Goal: Information Seeking & Learning: Learn about a topic

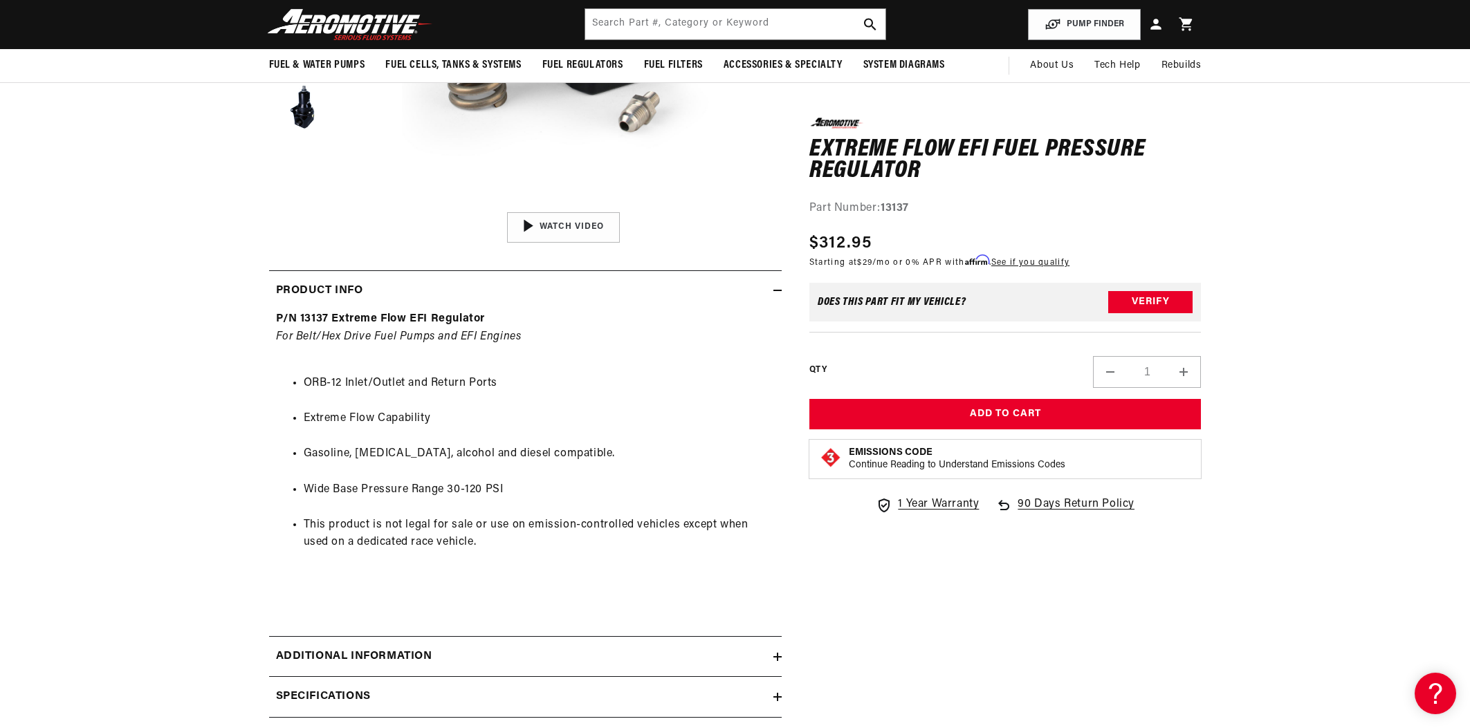
scroll to position [421, 0]
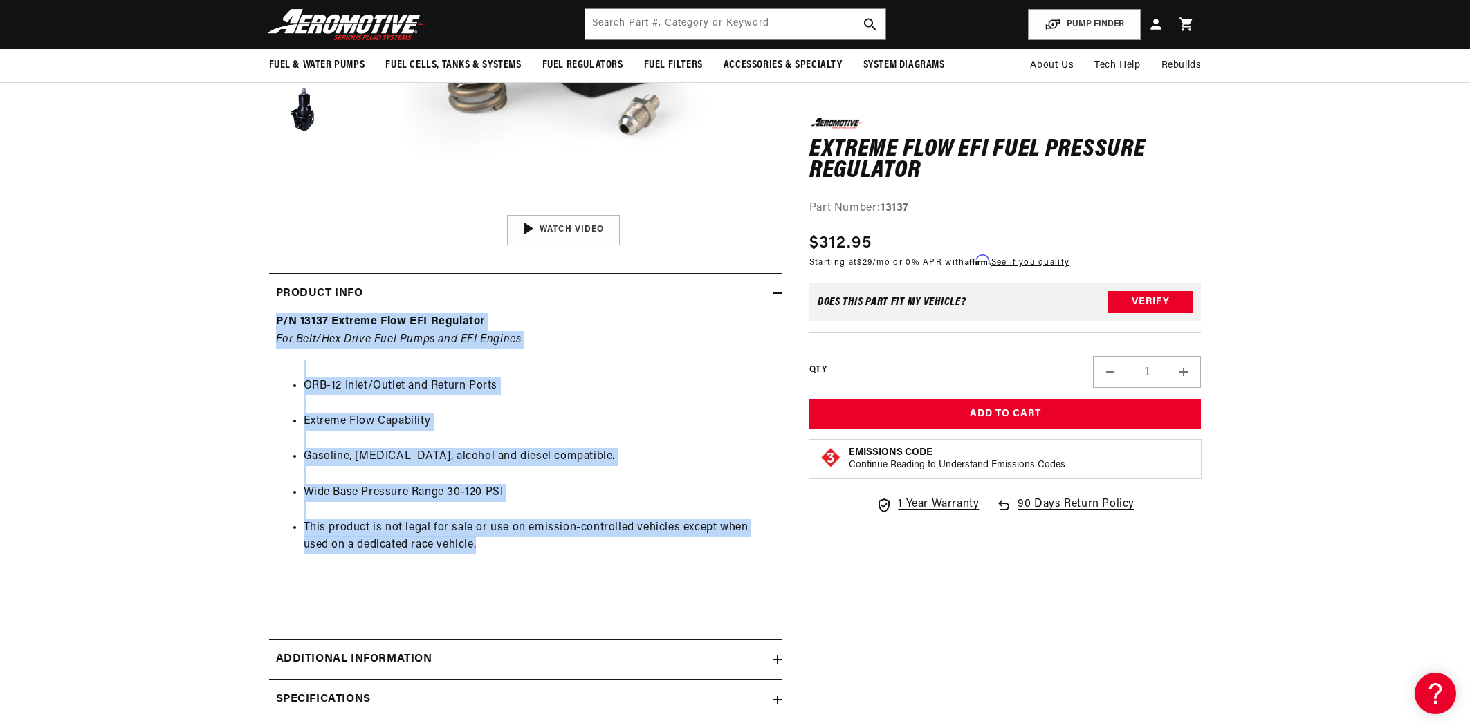
drag, startPoint x: 270, startPoint y: 320, endPoint x: 675, endPoint y: 544, distance: 463.1
click at [675, 529] on div "P/N 13137 Extreme Flow EFI Regulator For Belt/Hex Drive Fuel Pumps and EFI Engi…" at bounding box center [525, 470] width 512 height 315
copy div "P/N 13137 Extreme Flow EFI Regulator For Belt/Hex Drive Fuel Pumps and EFI Engi…"
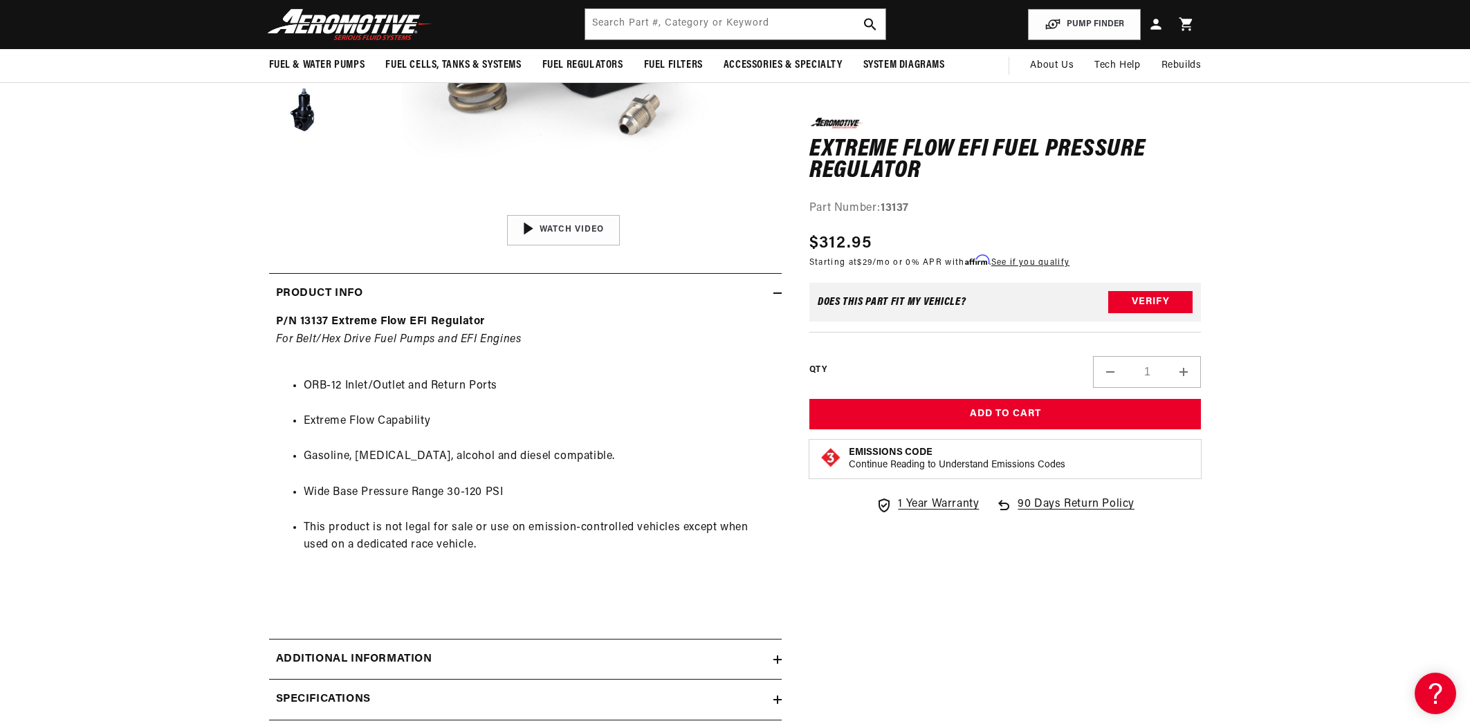
click at [779, 529] on summary "Additional information" at bounding box center [525, 660] width 512 height 40
drag, startPoint x: 1481, startPoint y: 174, endPoint x: 1481, endPoint y: 234, distance: 60.2
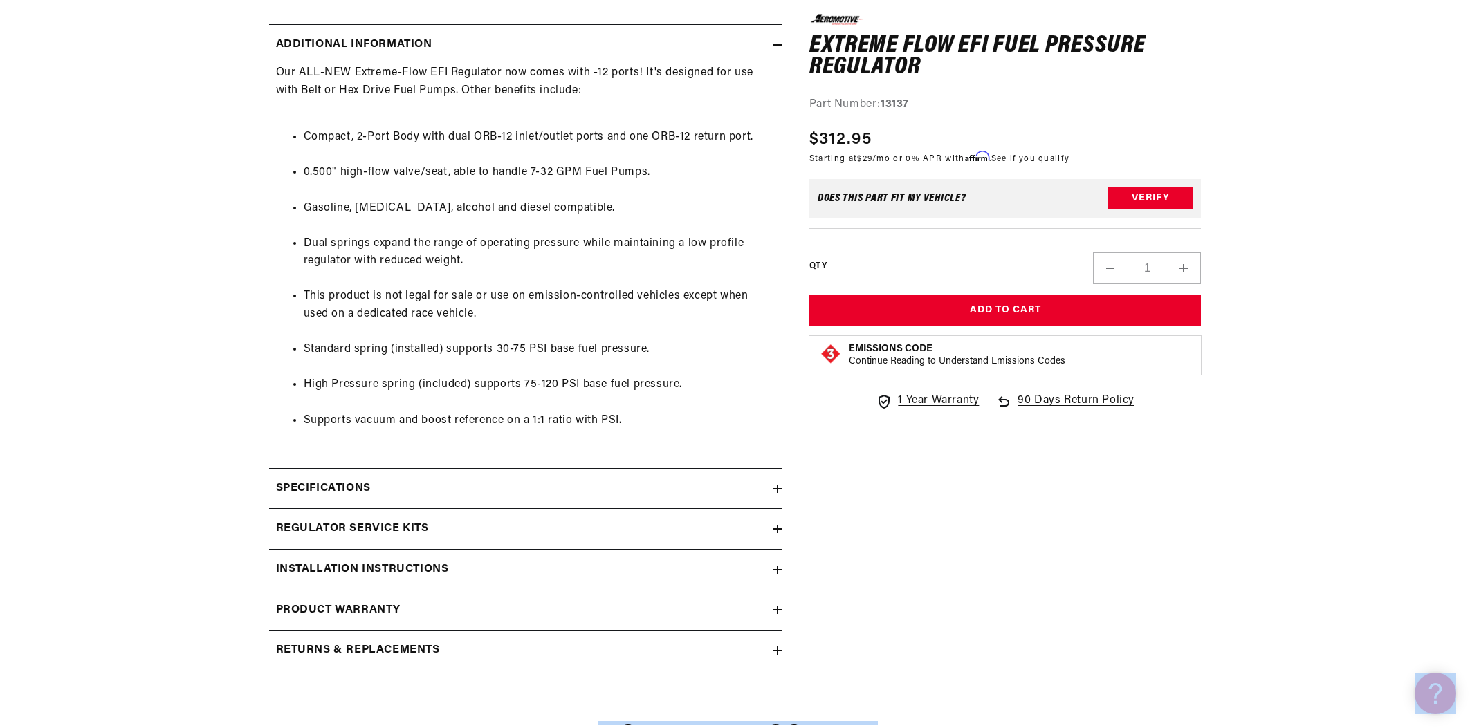
scroll to position [1043, 0]
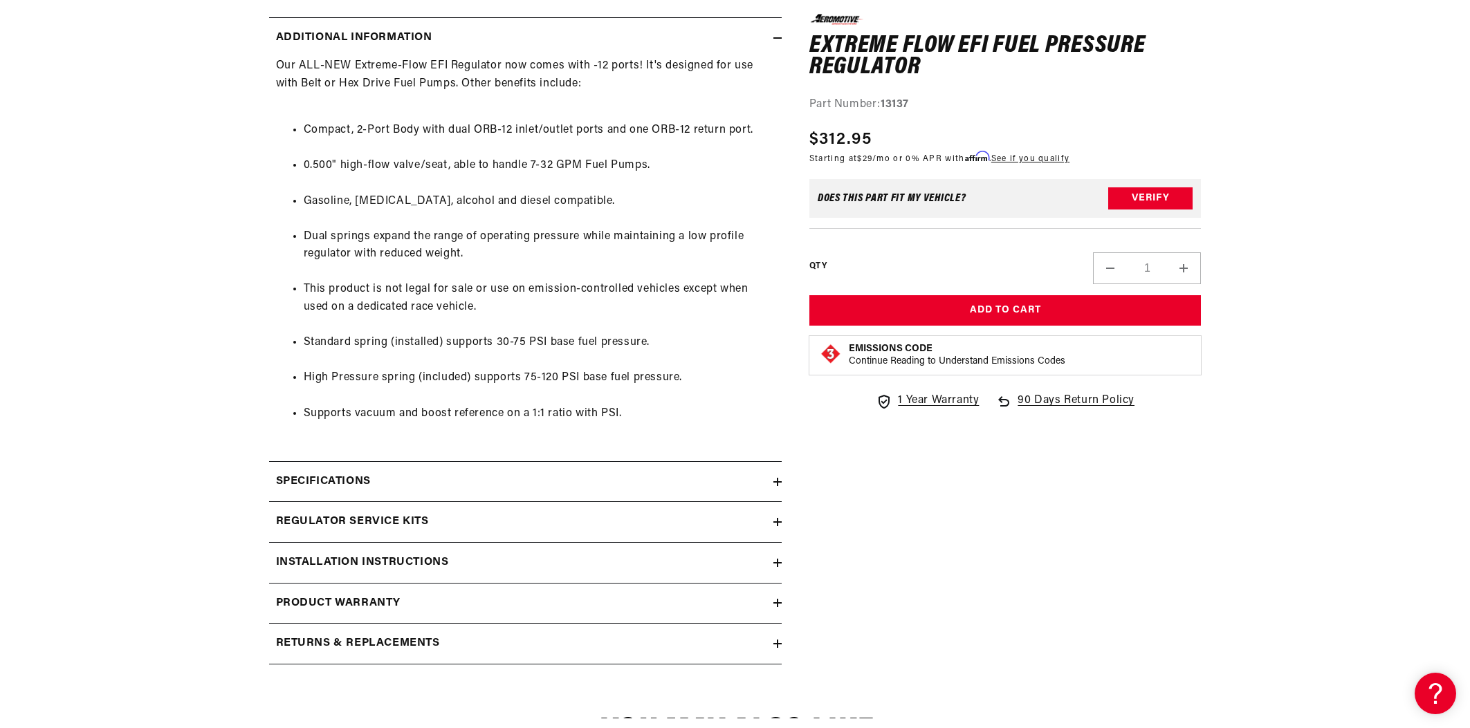
click at [775, 480] on icon at bounding box center [777, 482] width 8 height 8
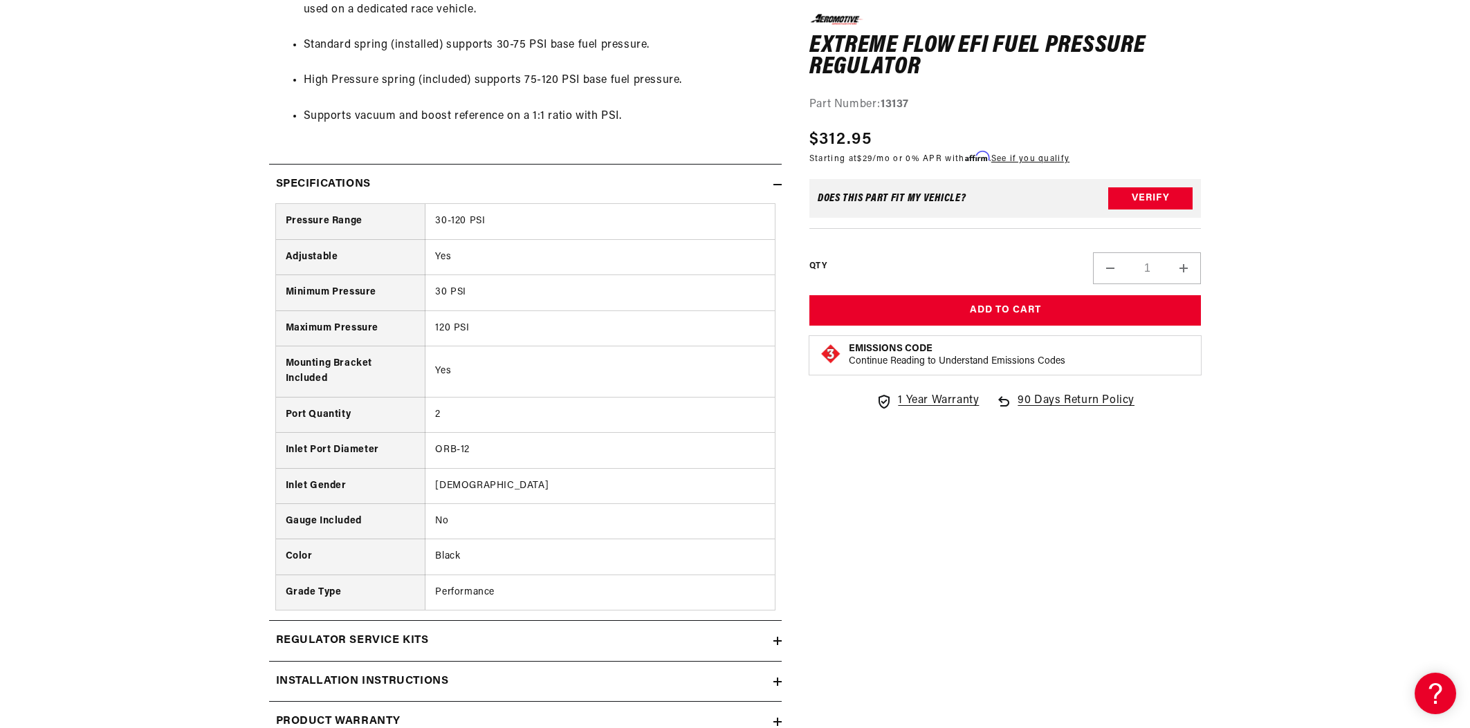
scroll to position [1357, 0]
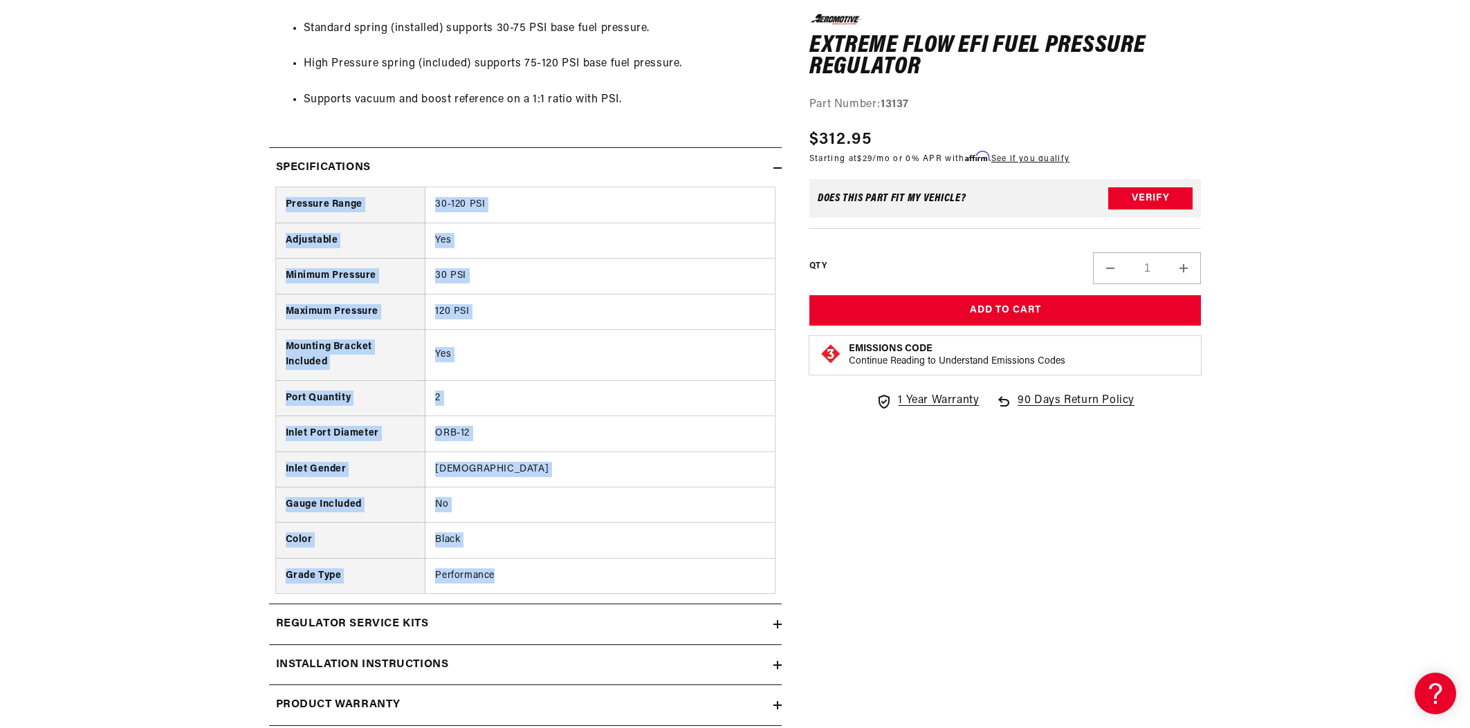
drag, startPoint x: 250, startPoint y: 207, endPoint x: 550, endPoint y: 584, distance: 482.2
copy table "Pressure Range 30-120 PSI Adjustable Yes Minimum Pressure 30 PSI Maximum Pressu…"
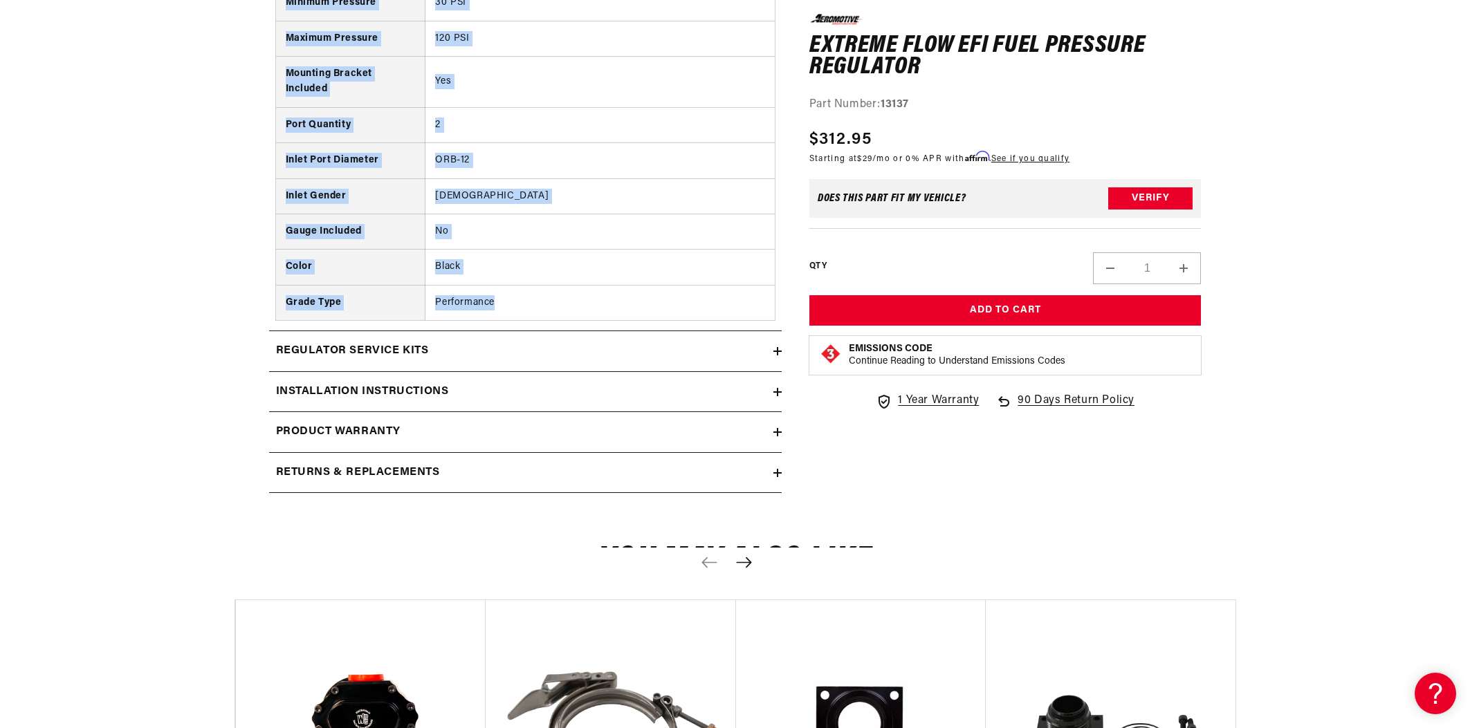
scroll to position [1633, 0]
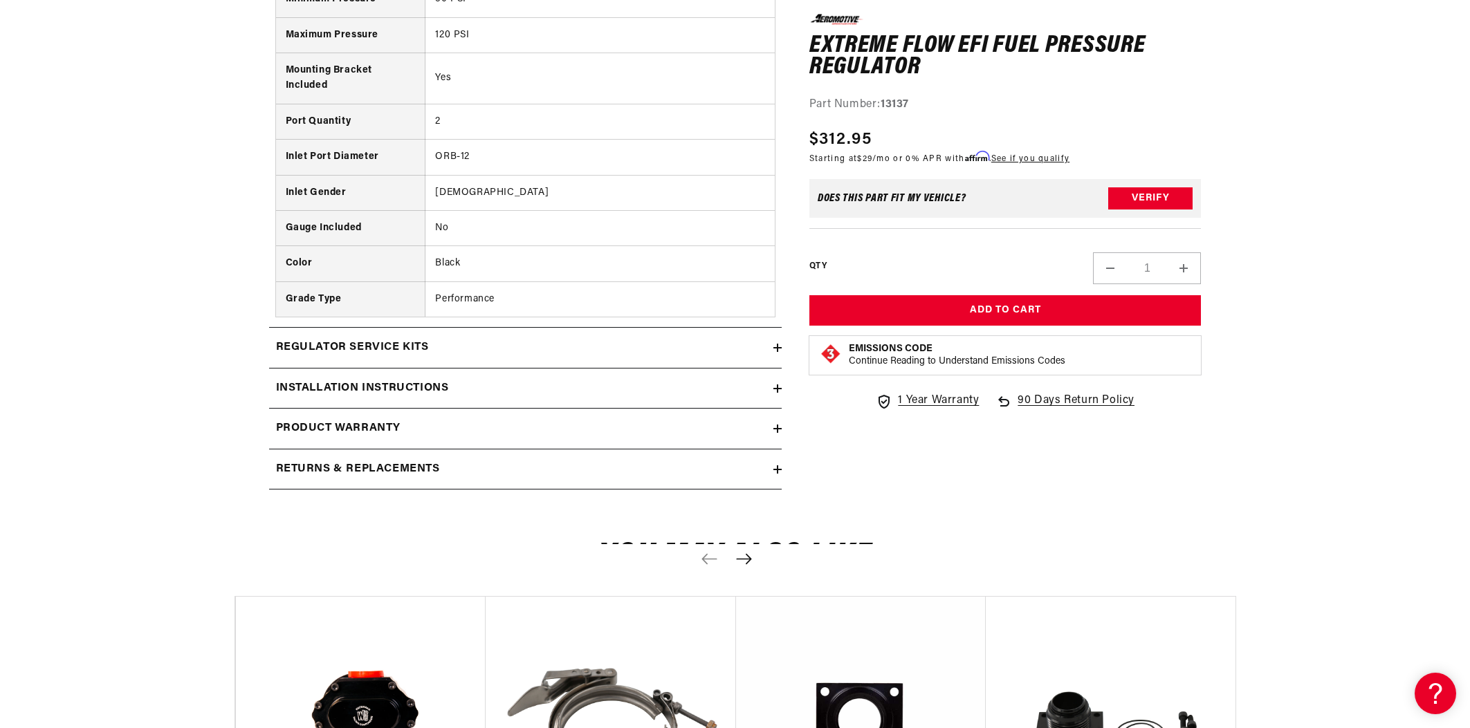
click at [503, 476] on div "Returns & replacements" at bounding box center [521, 470] width 504 height 18
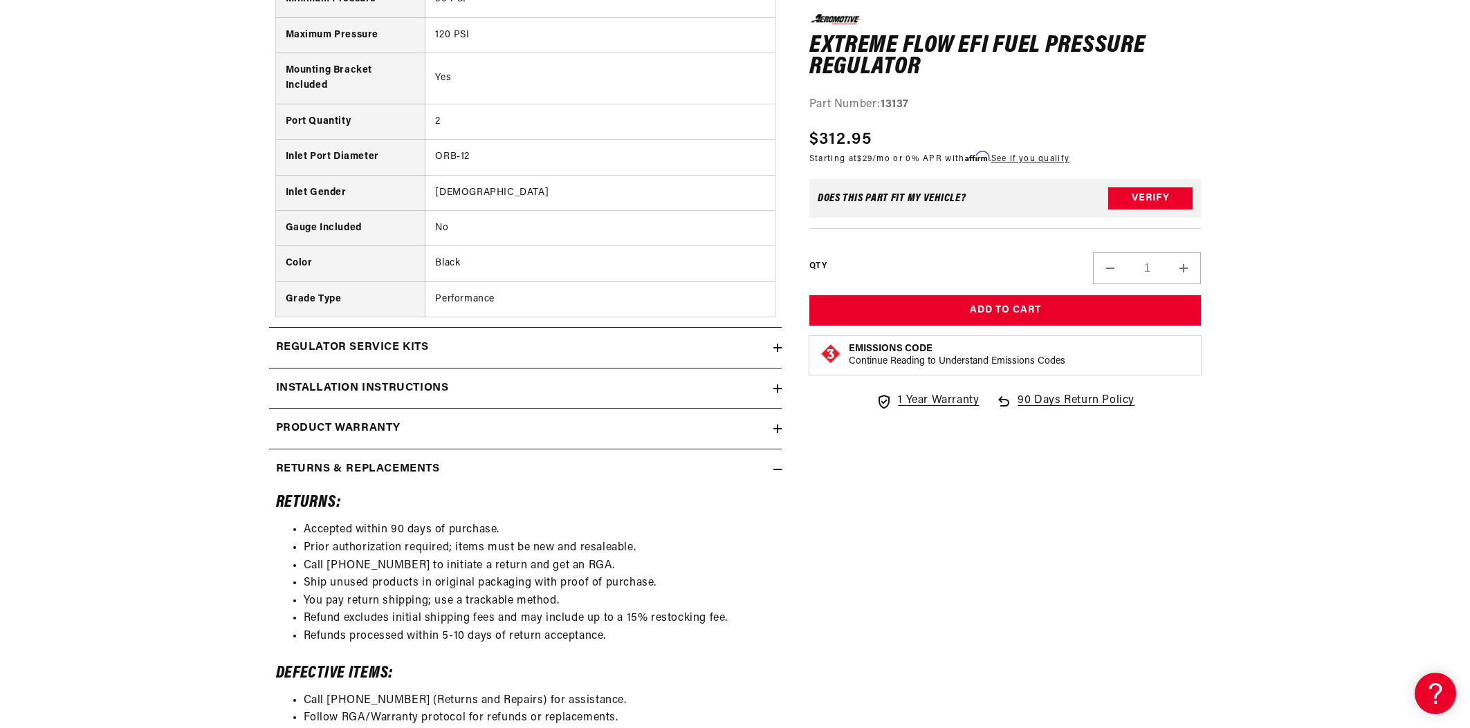
click at [354, 348] on h2 "Regulator Service Kits" at bounding box center [352, 348] width 153 height 18
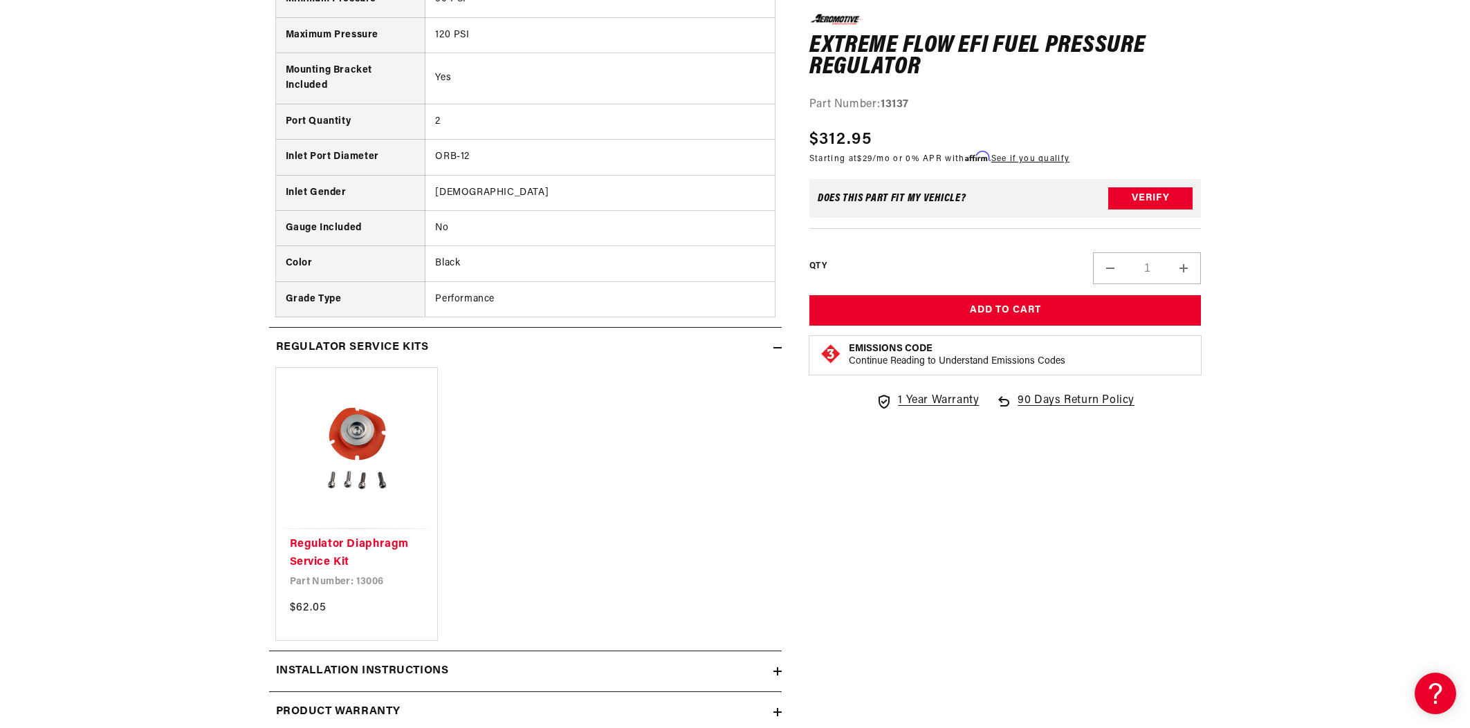
click at [354, 349] on h2 "Regulator Service Kits" at bounding box center [352, 348] width 153 height 18
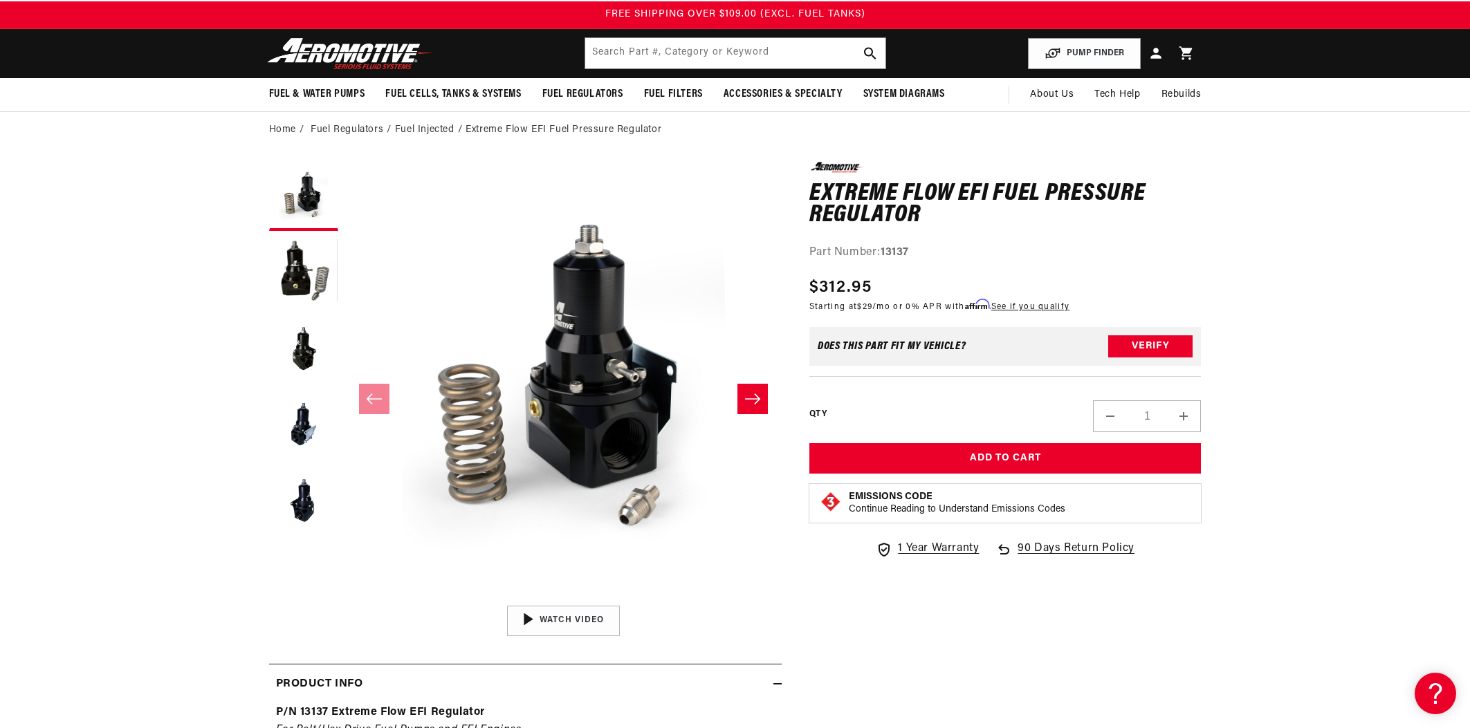
scroll to position [26, 0]
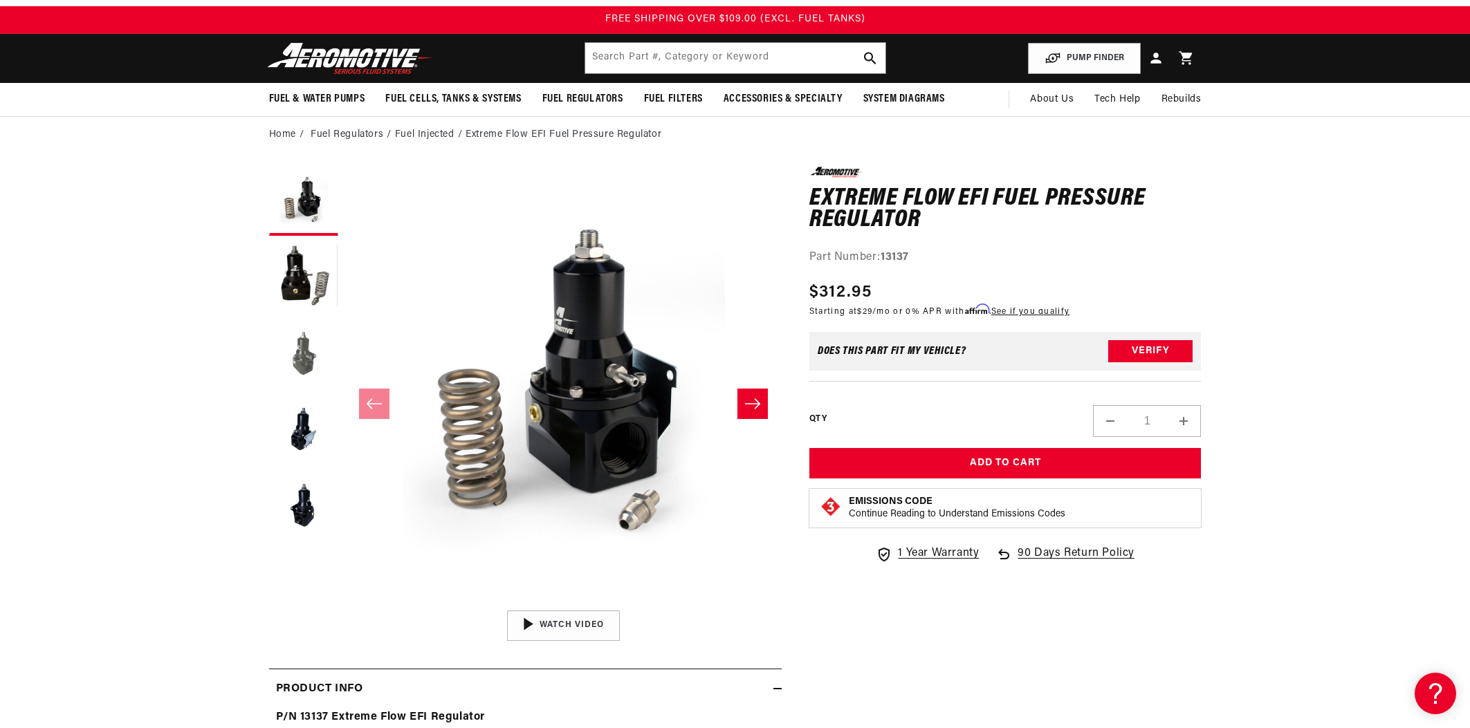
click at [304, 349] on button "Load image 3 in gallery view" at bounding box center [303, 353] width 69 height 69
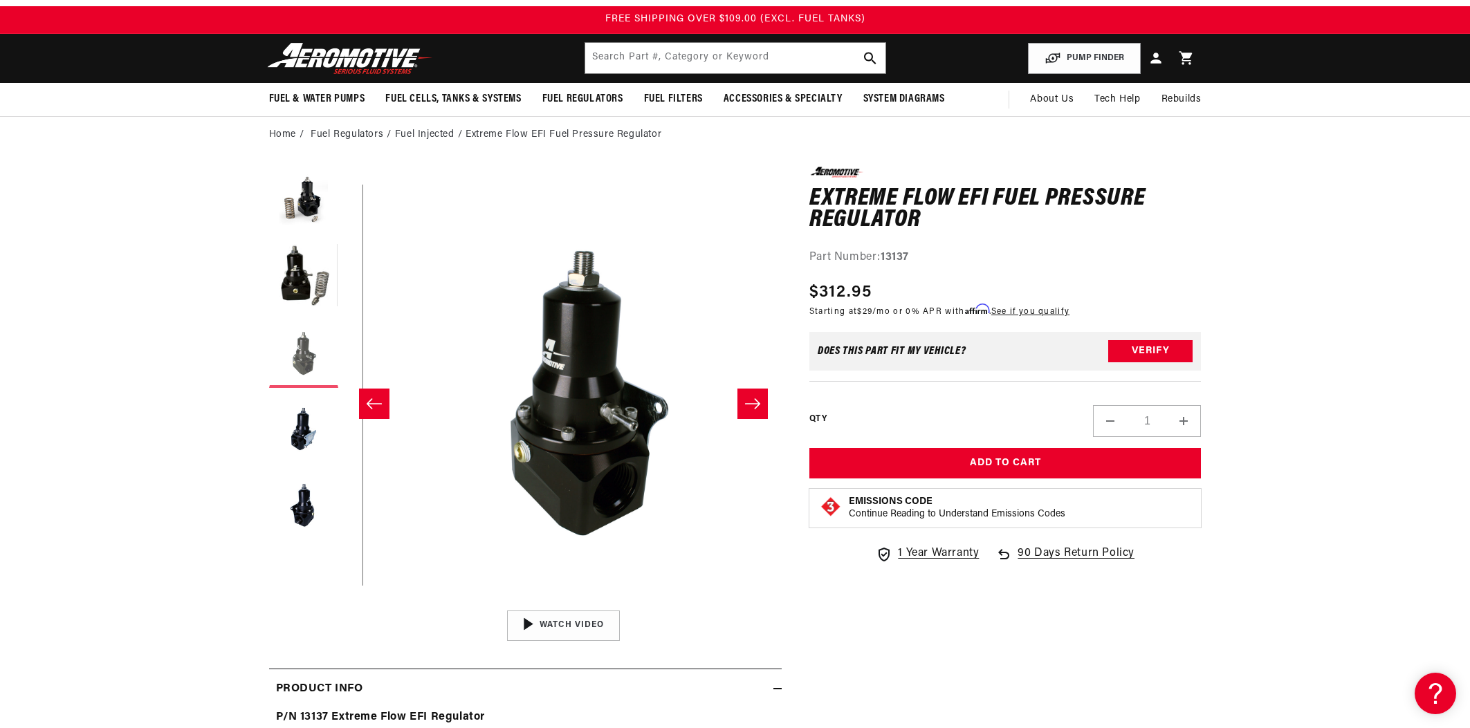
scroll to position [0, 873]
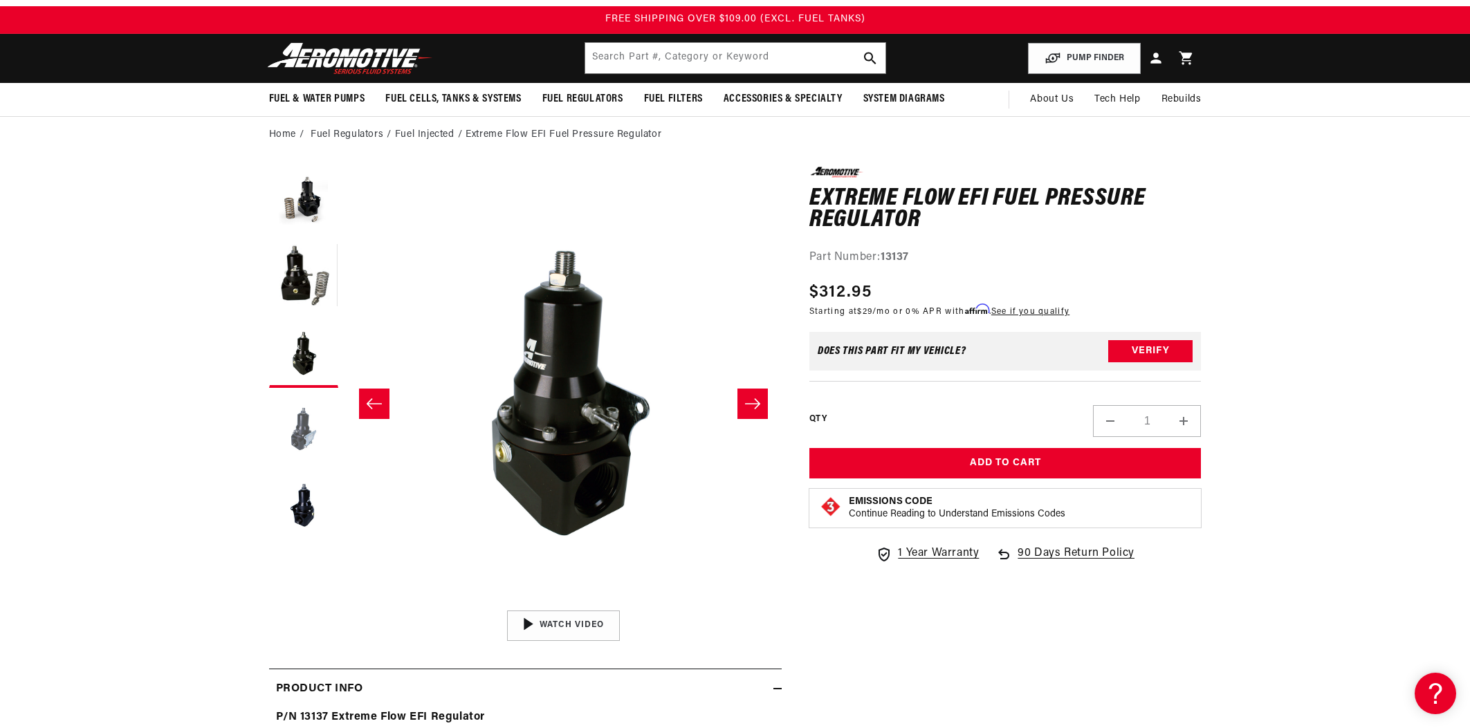
drag, startPoint x: 324, startPoint y: 429, endPoint x: 317, endPoint y: 426, distance: 8.4
click at [319, 427] on button "Load image 4 in gallery view" at bounding box center [303, 429] width 69 height 69
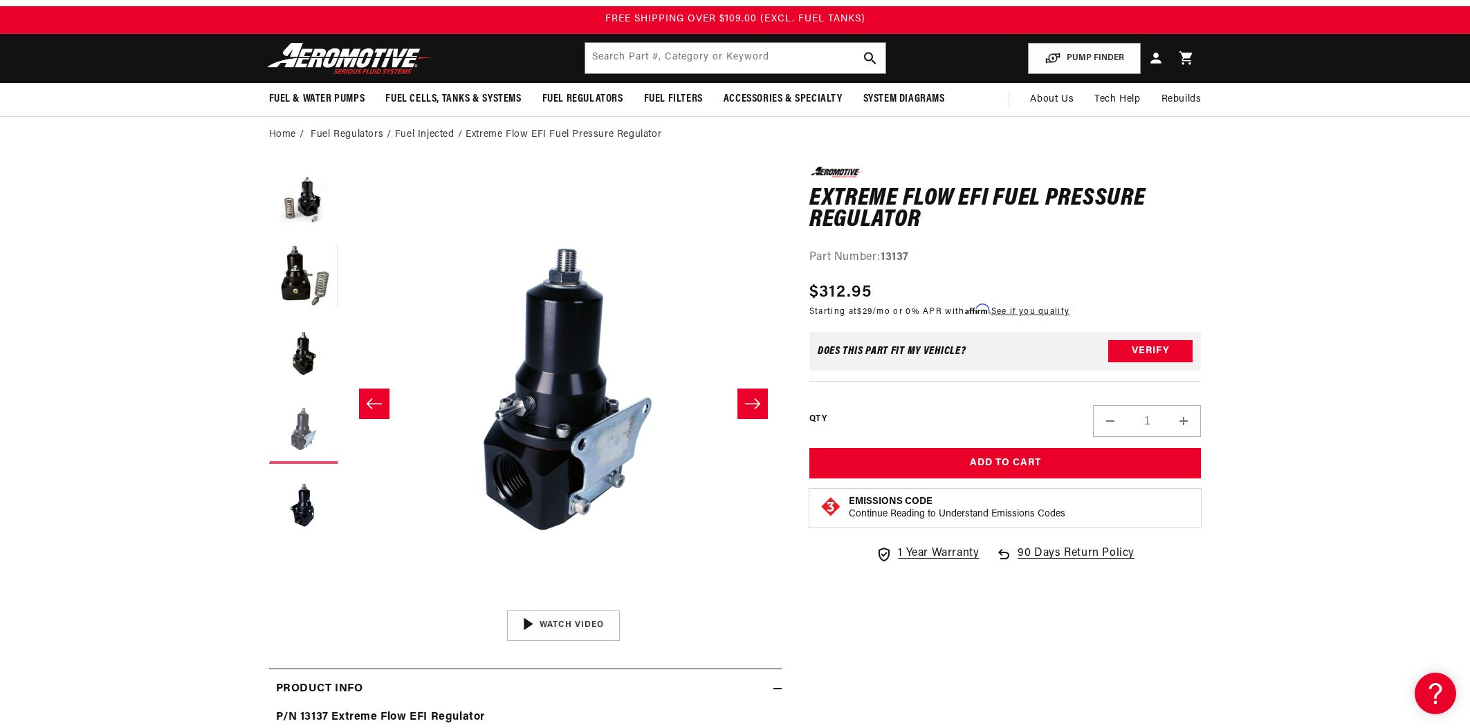
scroll to position [0, 1309]
click at [283, 503] on button "Load image 5 in gallery view" at bounding box center [303, 505] width 69 height 69
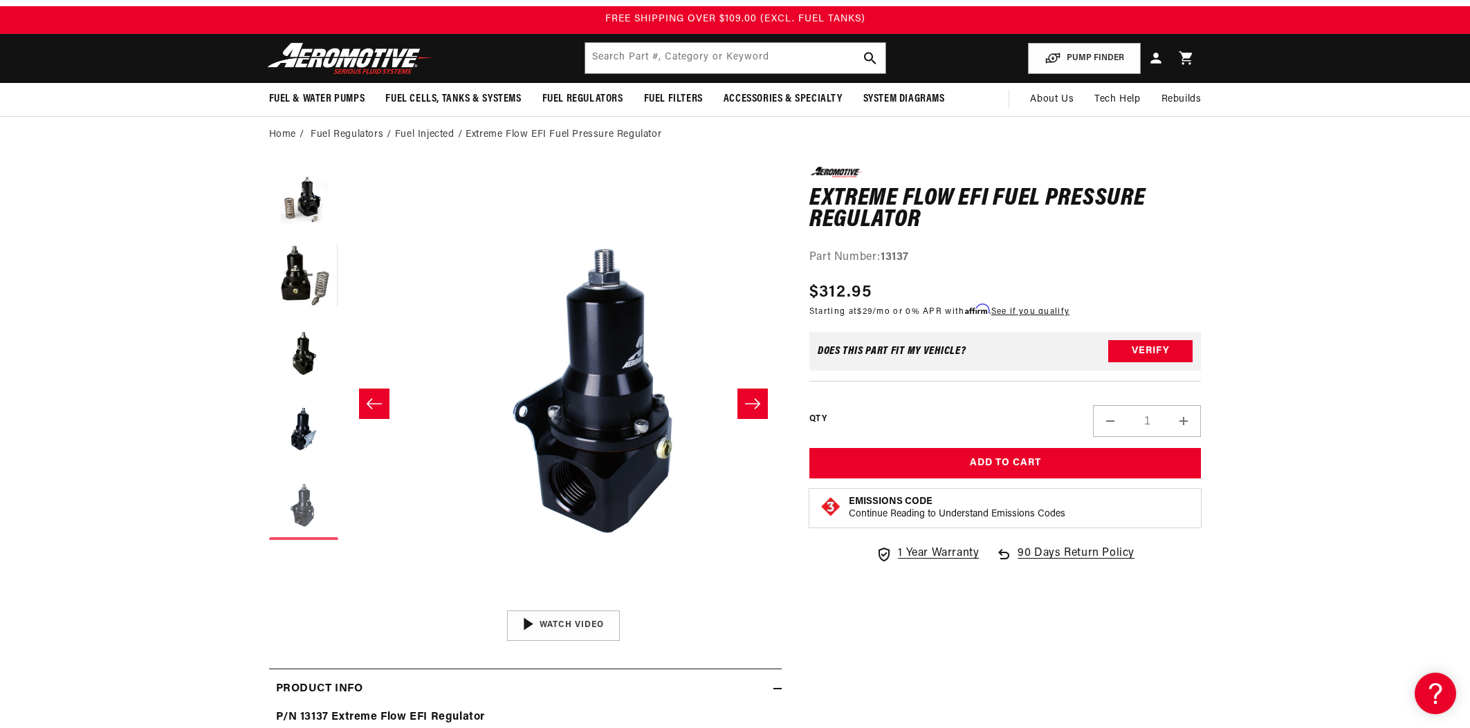
scroll to position [0, 1746]
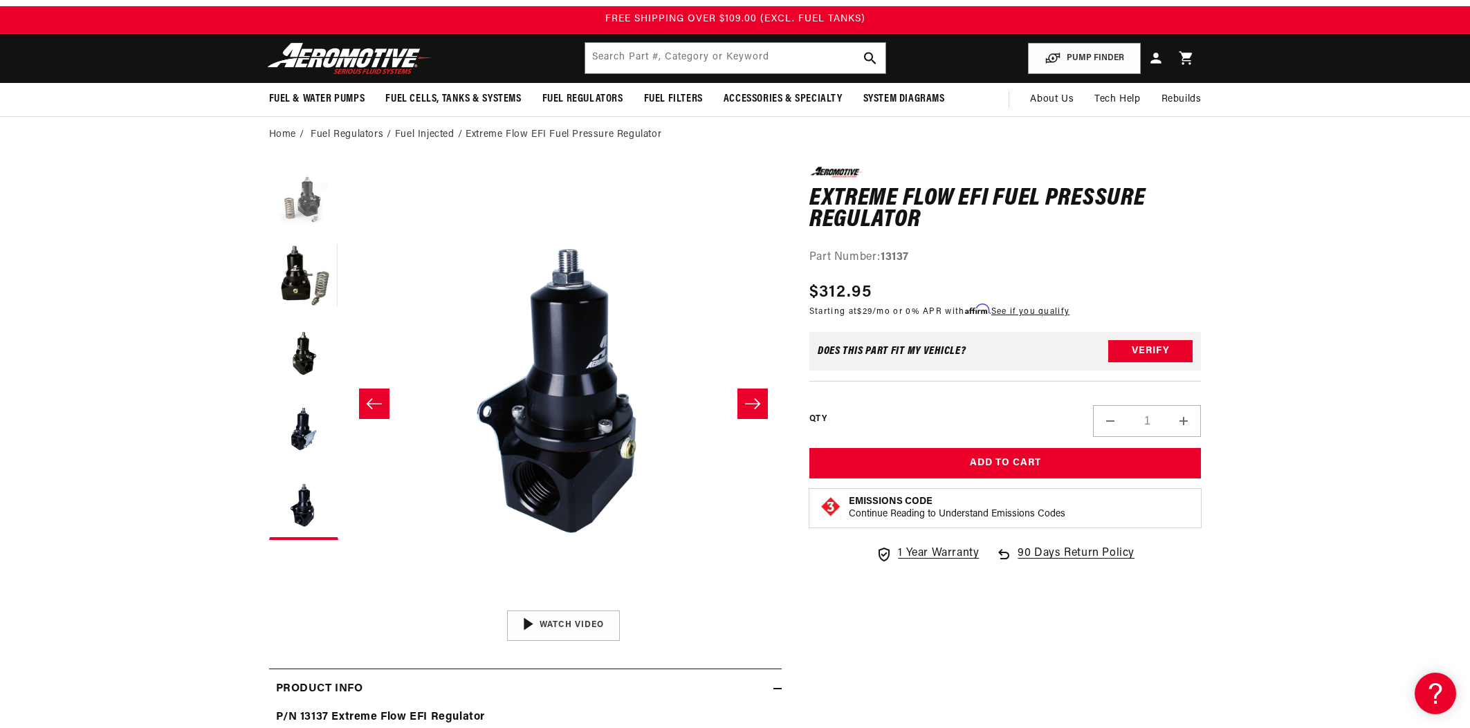
click at [296, 201] on button "Load image 1 in gallery view" at bounding box center [303, 201] width 69 height 69
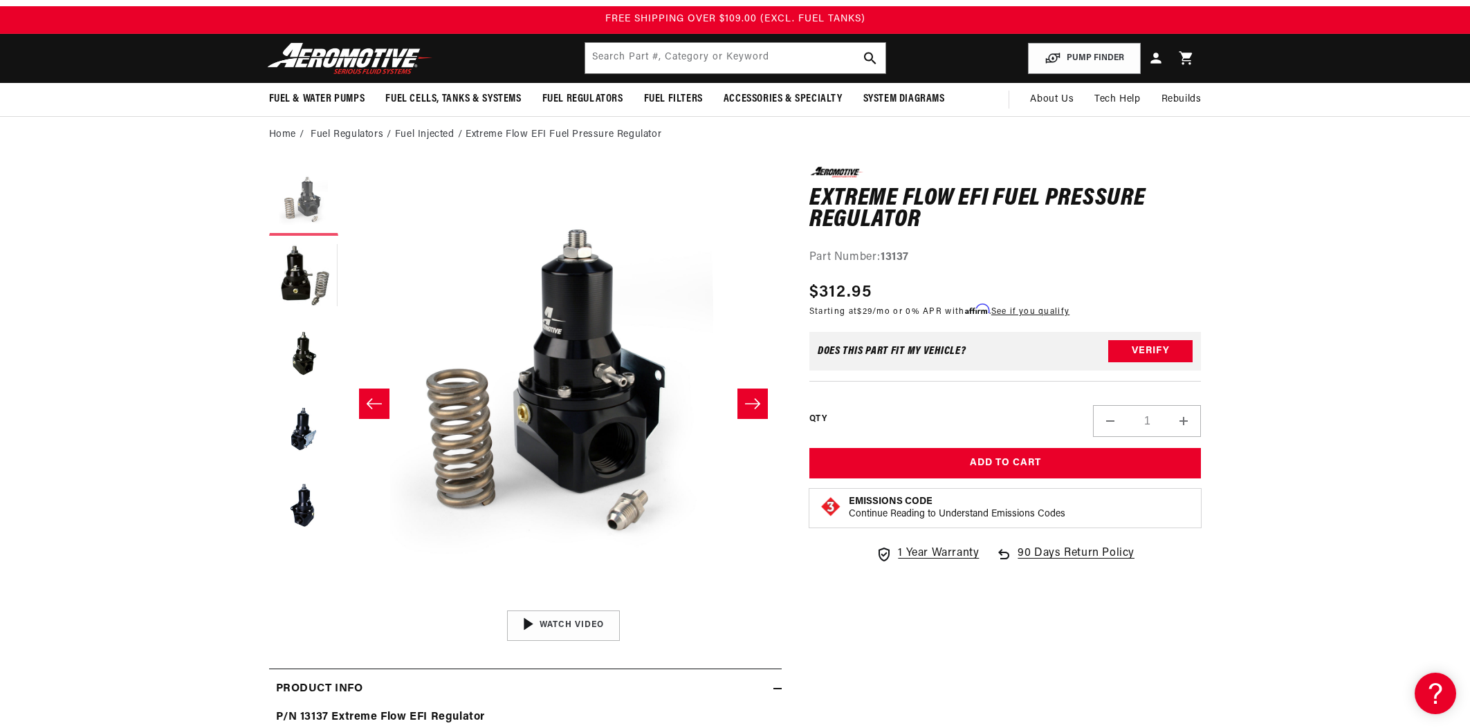
scroll to position [0, 0]
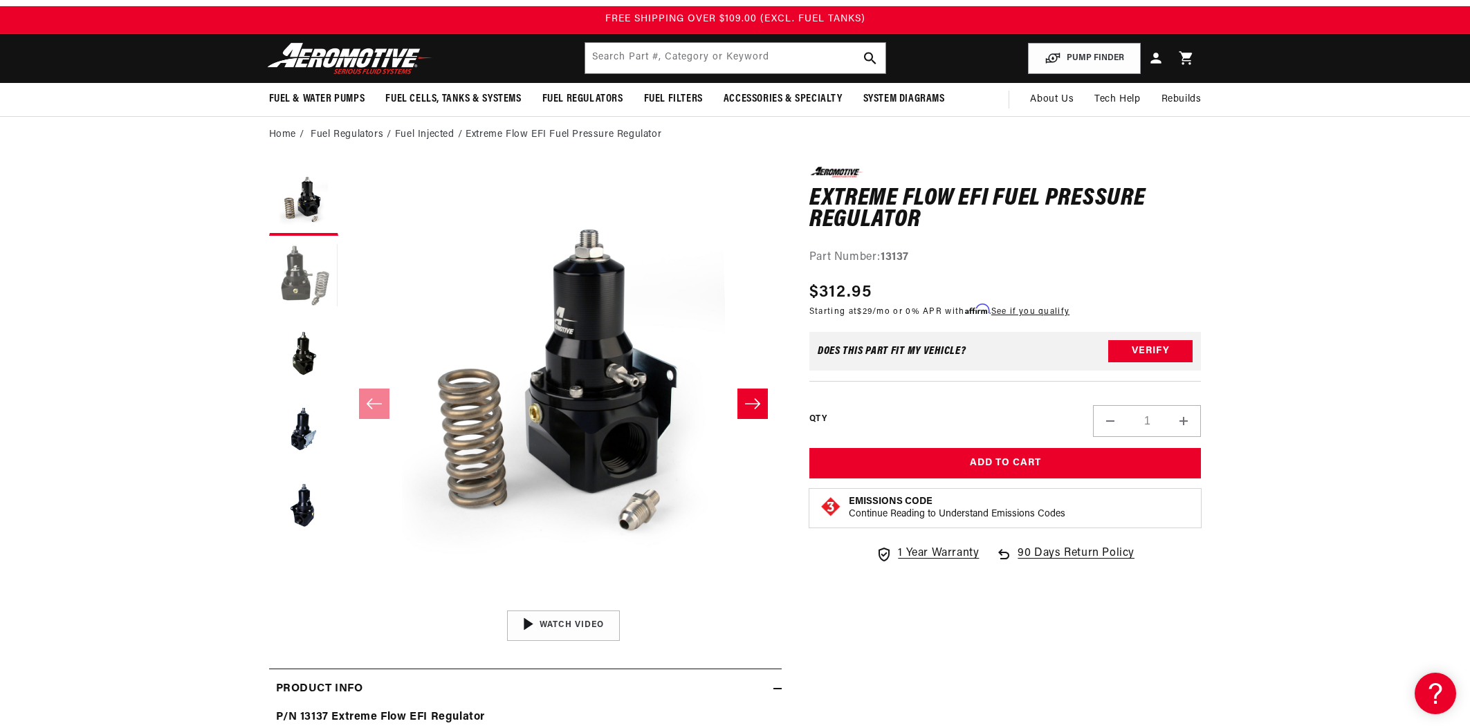
click at [310, 258] on button "Load image 2 in gallery view" at bounding box center [303, 277] width 69 height 69
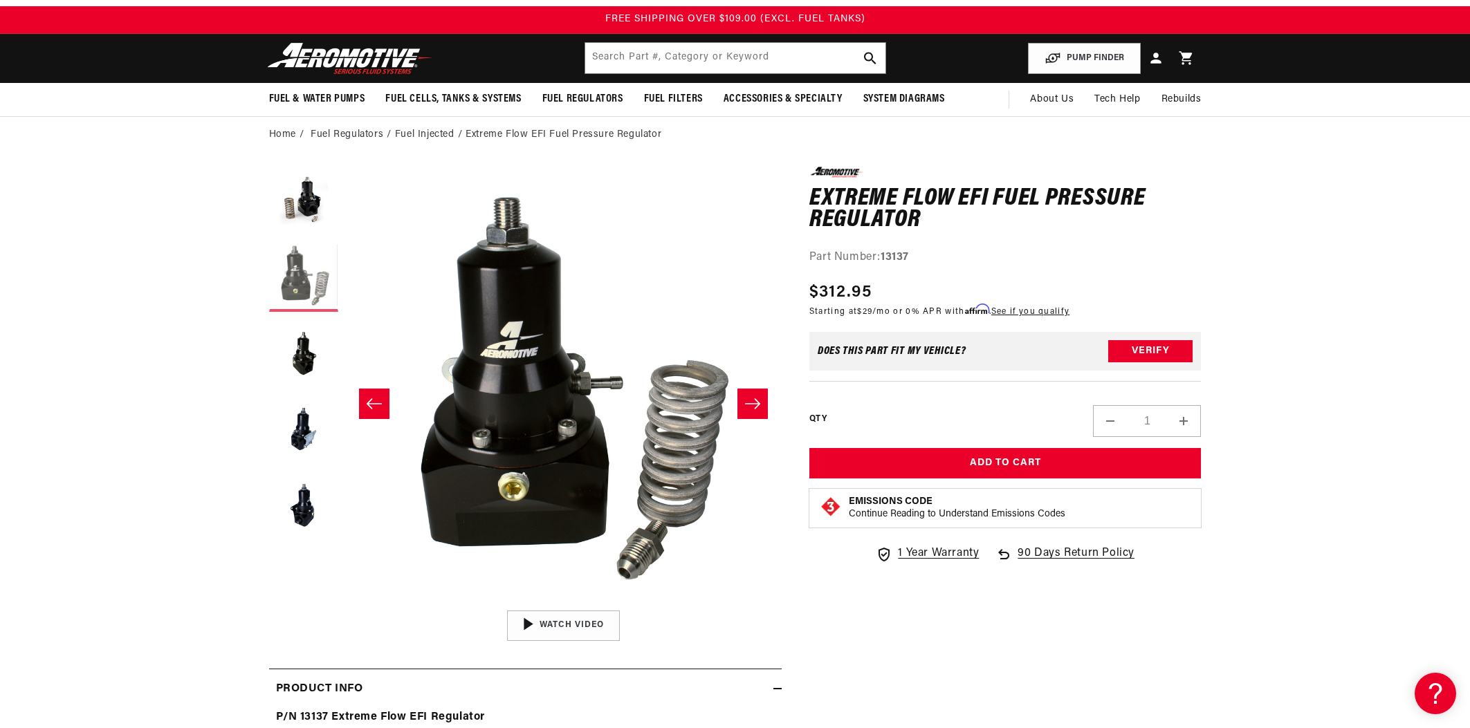
scroll to position [0, 436]
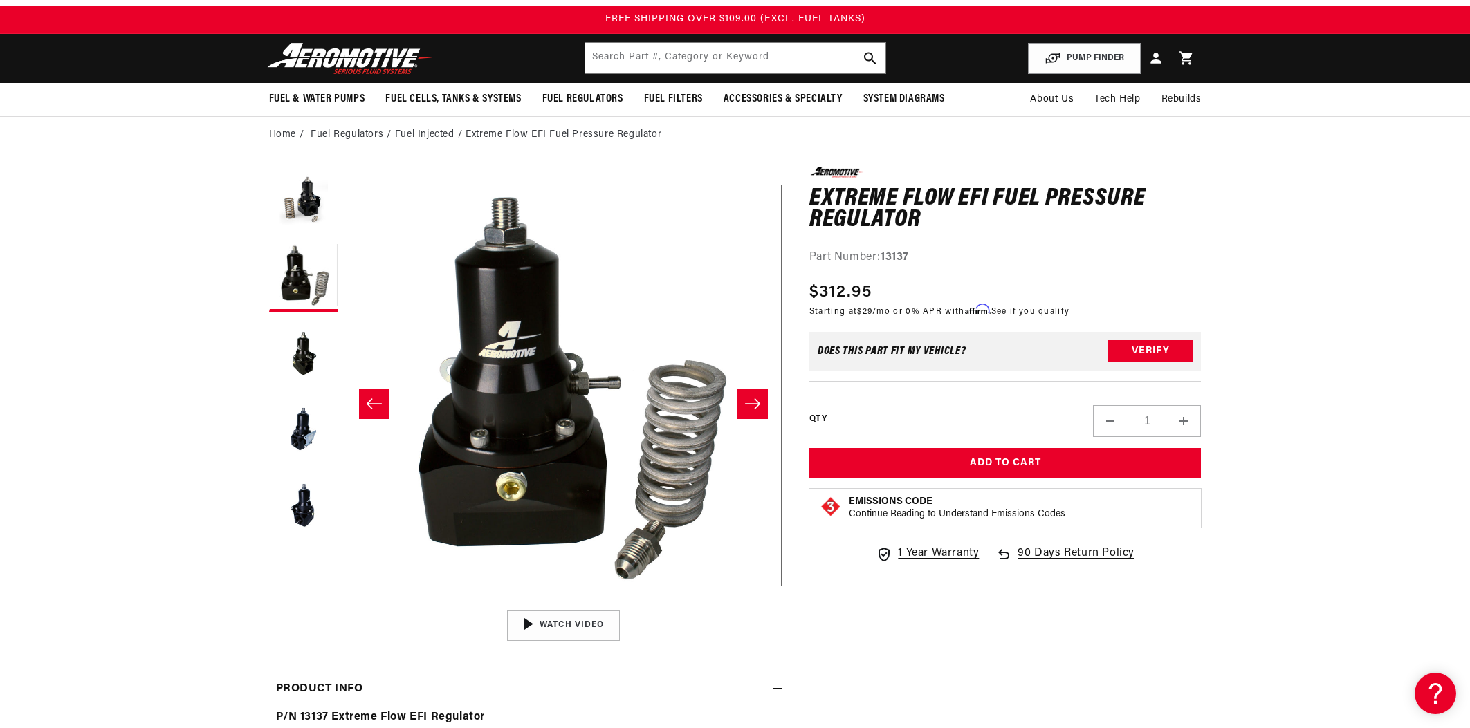
click at [305, 311] on ul "Gallery Viewer" at bounding box center [303, 353] width 69 height 373
click at [302, 339] on button "Load image 3 in gallery view" at bounding box center [303, 353] width 69 height 69
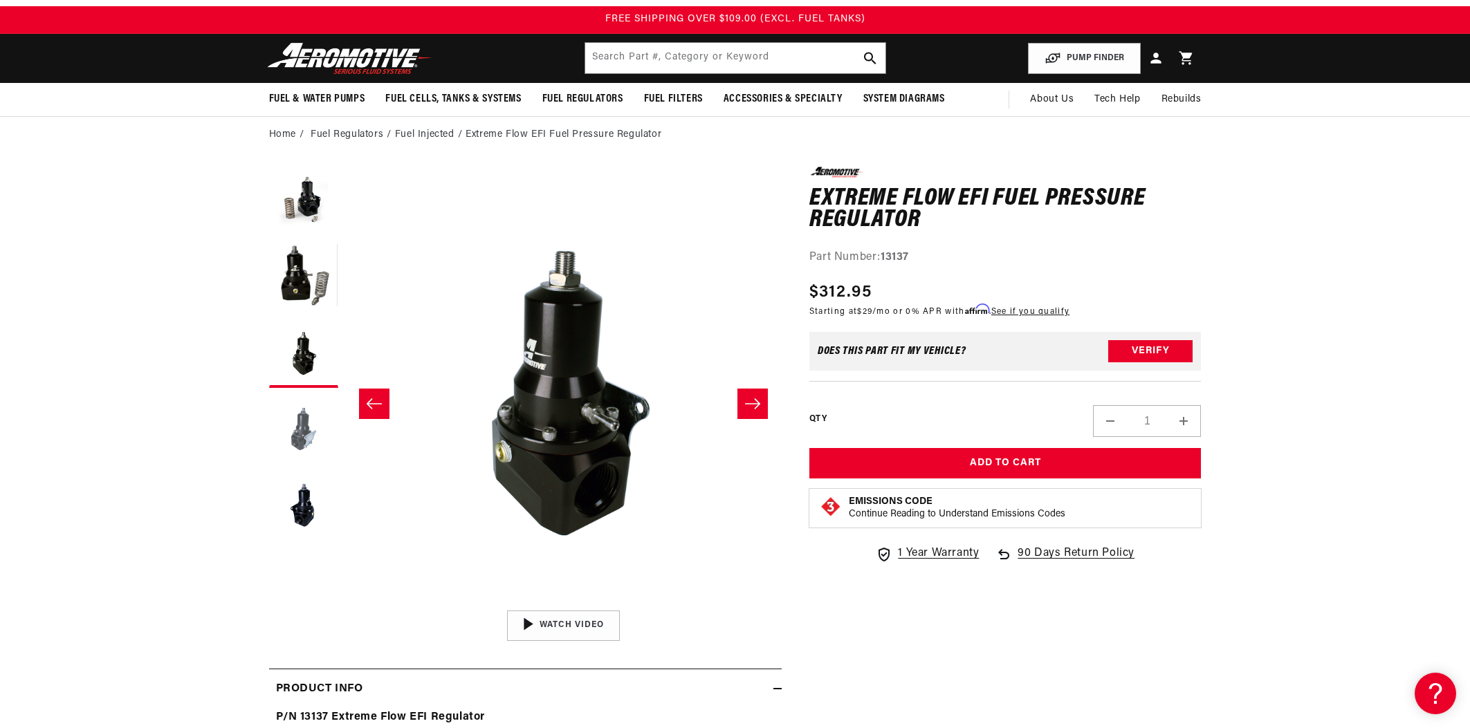
click at [320, 405] on button "Load image 4 in gallery view" at bounding box center [303, 429] width 69 height 69
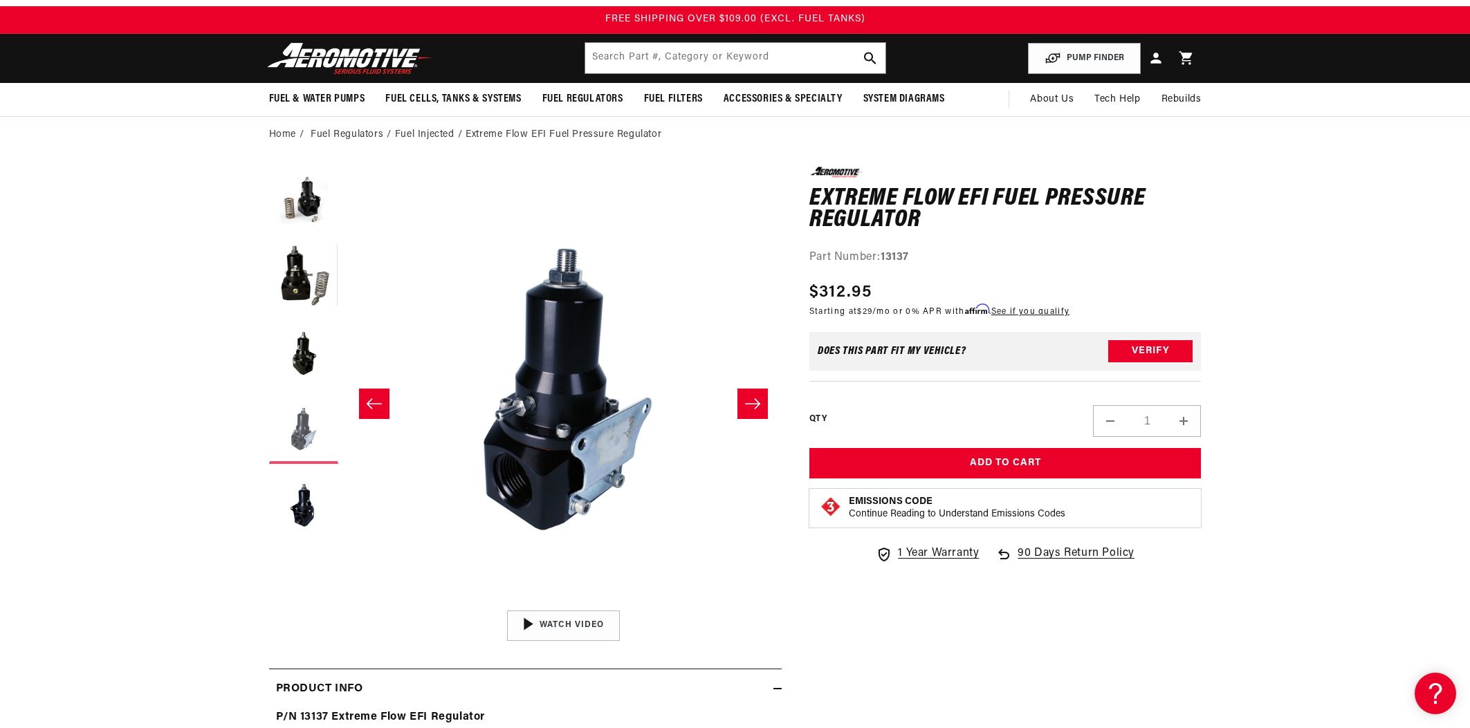
scroll to position [0, 1309]
click at [305, 510] on button "Load image 5 in gallery view" at bounding box center [303, 505] width 69 height 69
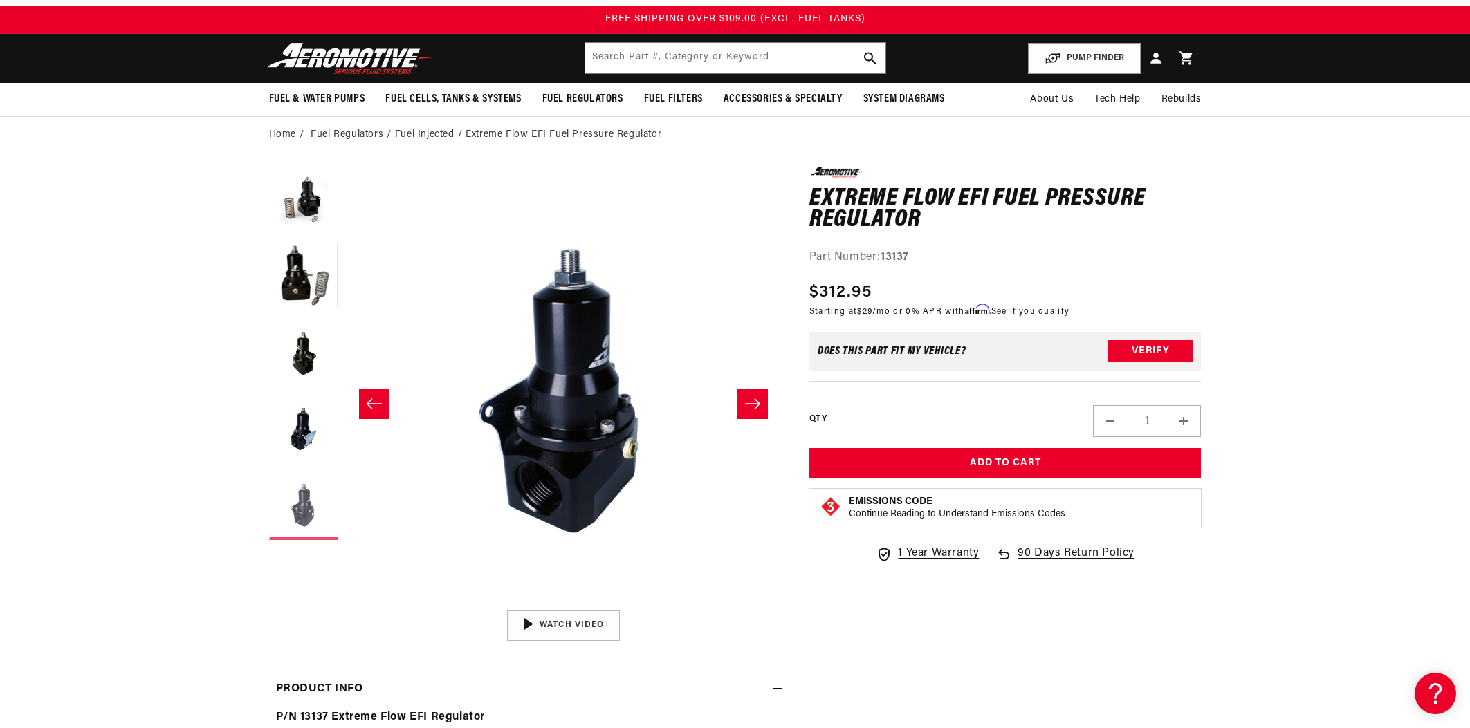
scroll to position [0, 1746]
drag, startPoint x: 303, startPoint y: 437, endPoint x: 520, endPoint y: 331, distance: 241.5
click at [320, 423] on button "Load image 4 in gallery view" at bounding box center [303, 429] width 69 height 69
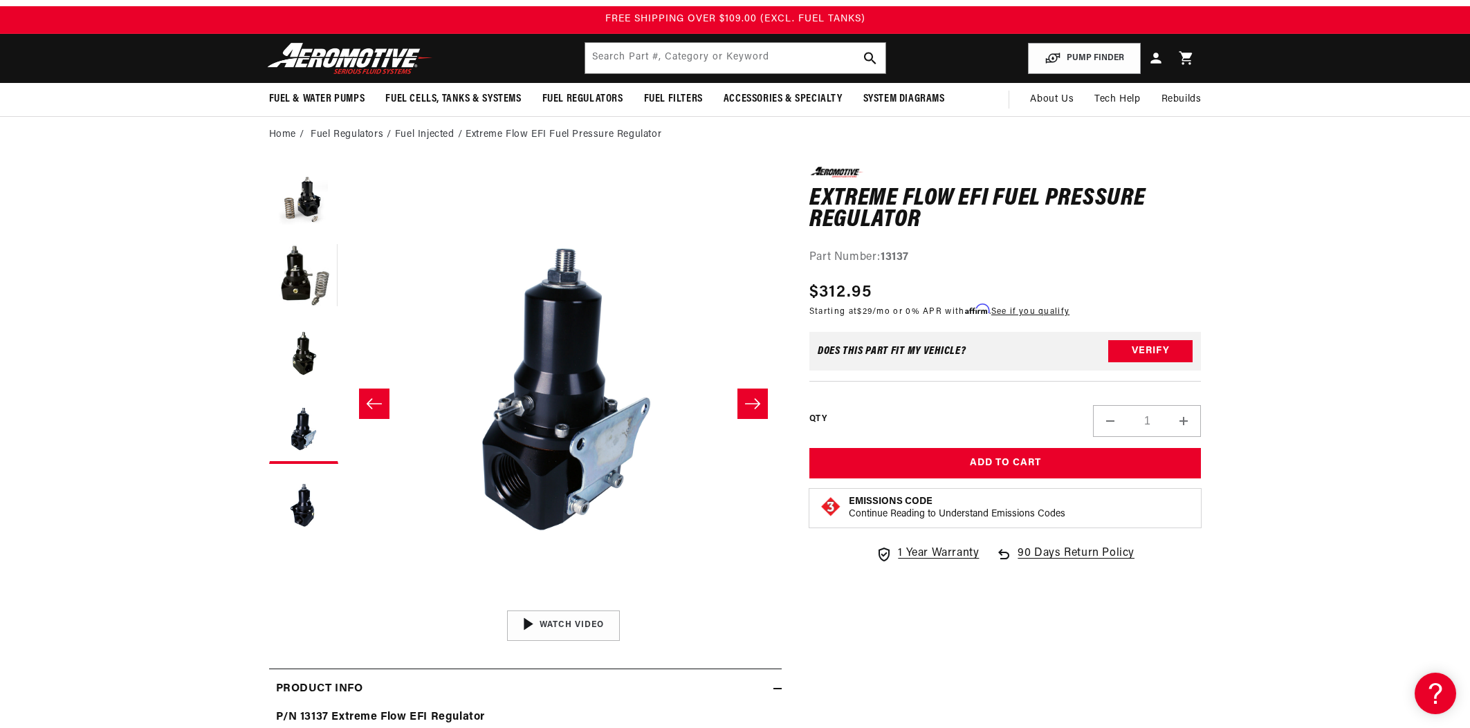
scroll to position [0, 0]
